Goal: Information Seeking & Learning: Learn about a topic

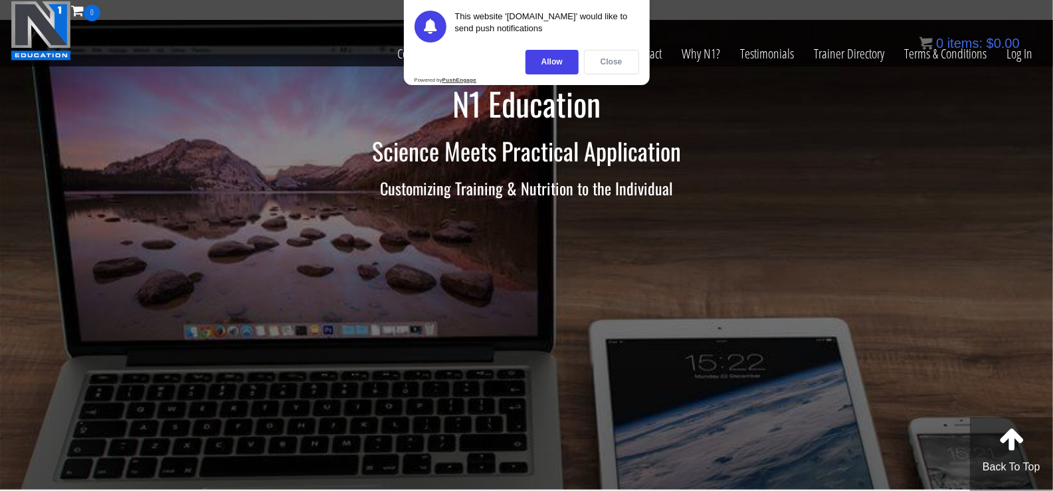
click at [616, 62] on div "Close" at bounding box center [611, 62] width 55 height 25
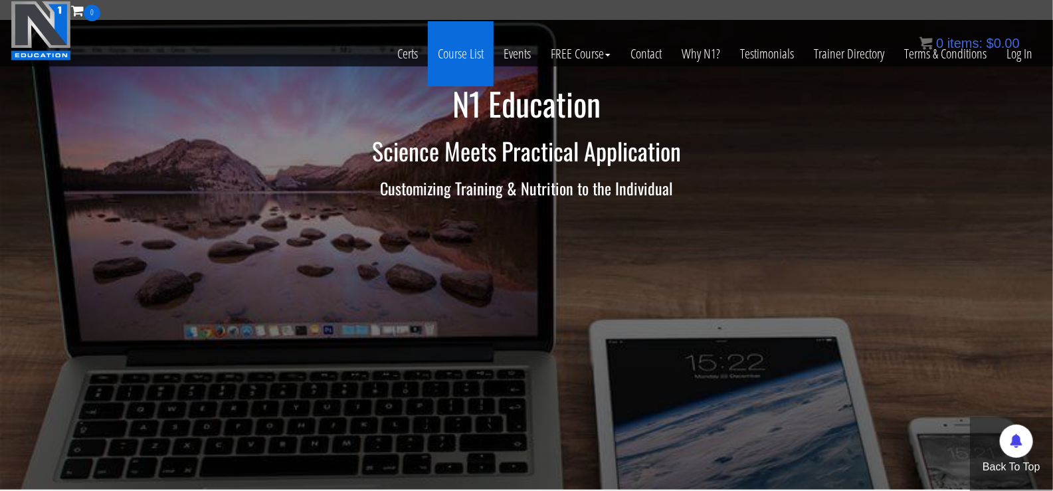
click at [475, 54] on link "Course List" at bounding box center [461, 53] width 66 height 65
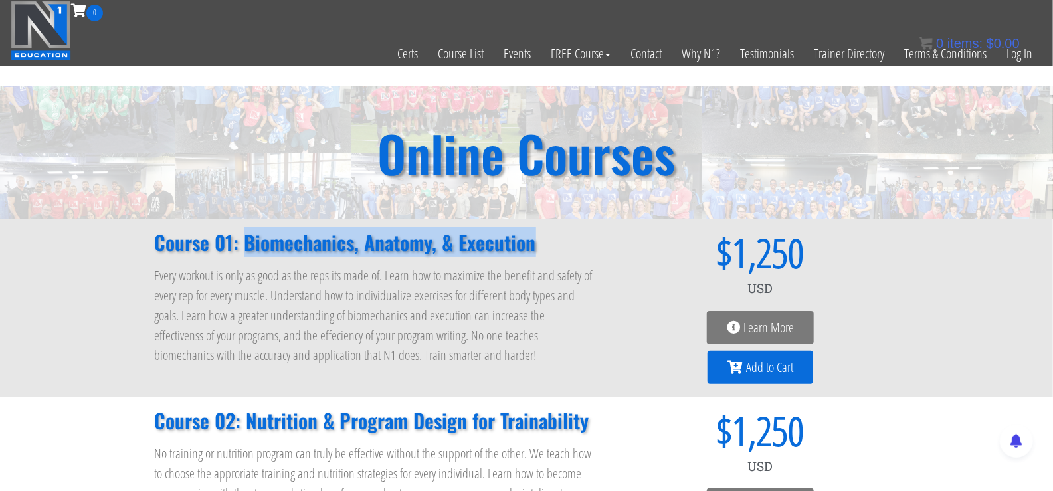
drag, startPoint x: 542, startPoint y: 244, endPoint x: 242, endPoint y: 245, distance: 300.3
click at [242, 245] on h2 "Course 01: Biomechanics, Anatomy, & Execution" at bounding box center [375, 243] width 441 height 20
copy h2 "Biomechanics, Anatomy, & Execution"
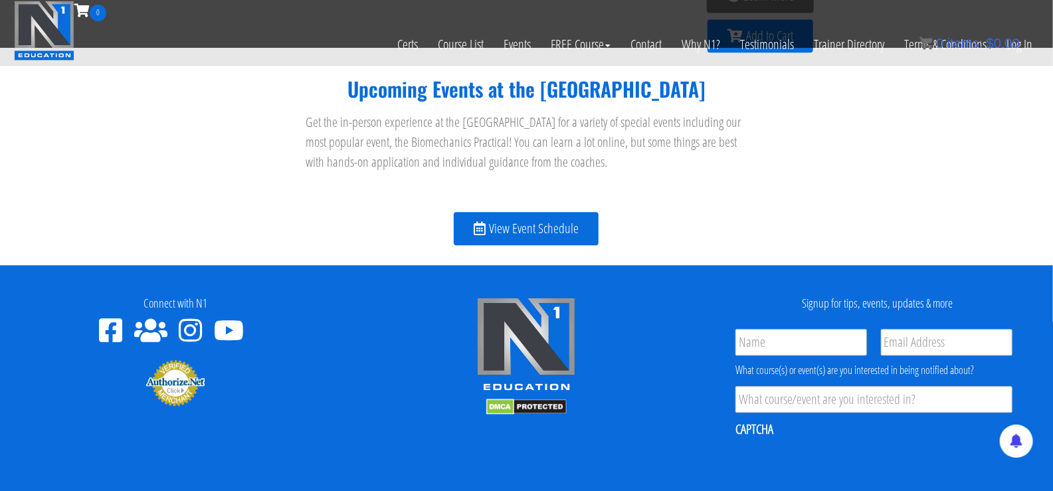
scroll to position [1550, 0]
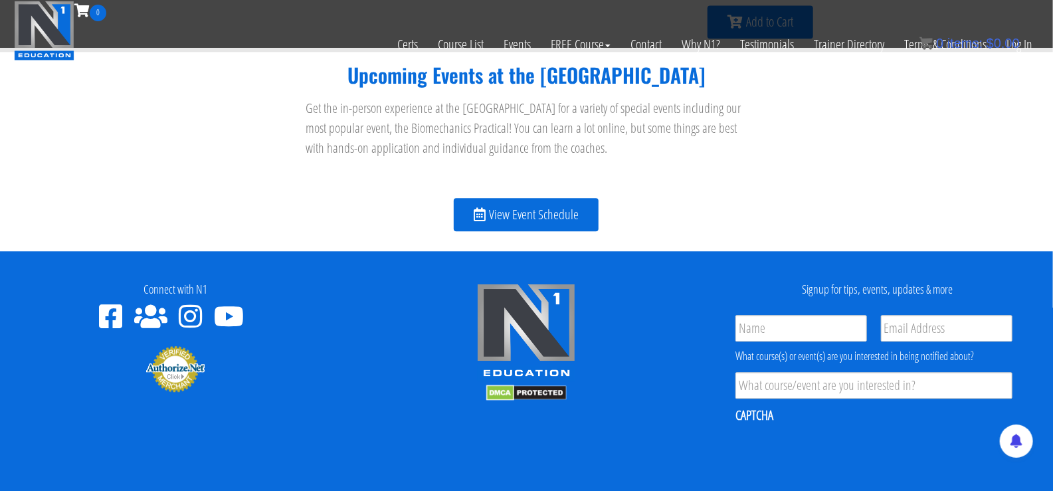
click at [1049, 116] on div "Upcoming Events at the [GEOGRAPHIC_DATA] Get the in-person experience at the [G…" at bounding box center [526, 151] width 1053 height 199
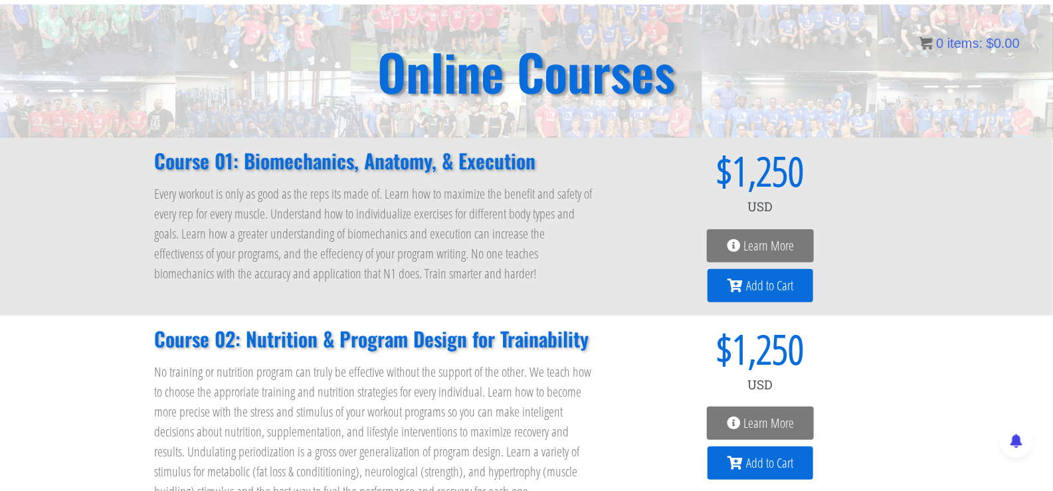
scroll to position [25, 0]
